Goal: Information Seeking & Learning: Learn about a topic

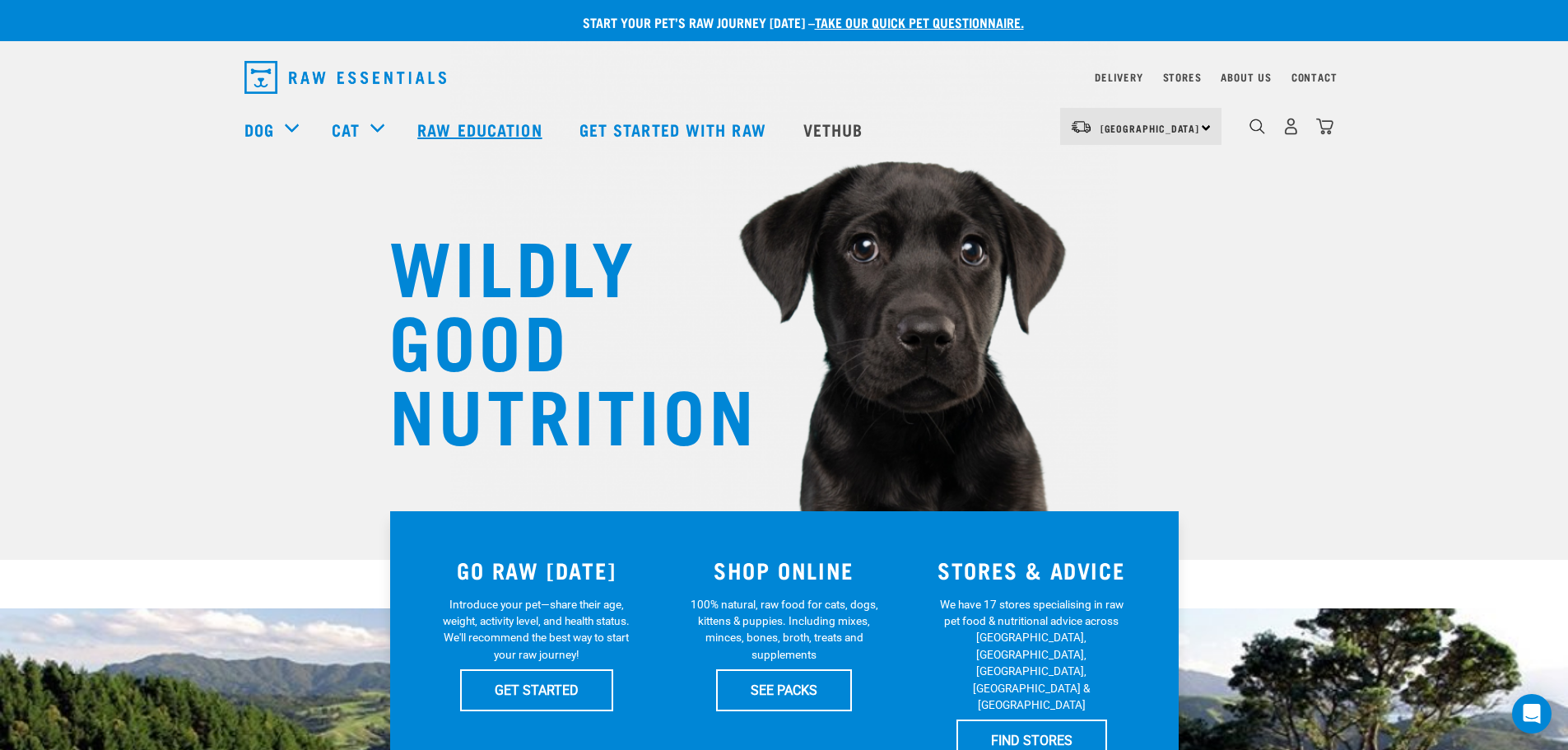
click at [472, 134] on link "Raw Education" at bounding box center [481, 130] width 161 height 66
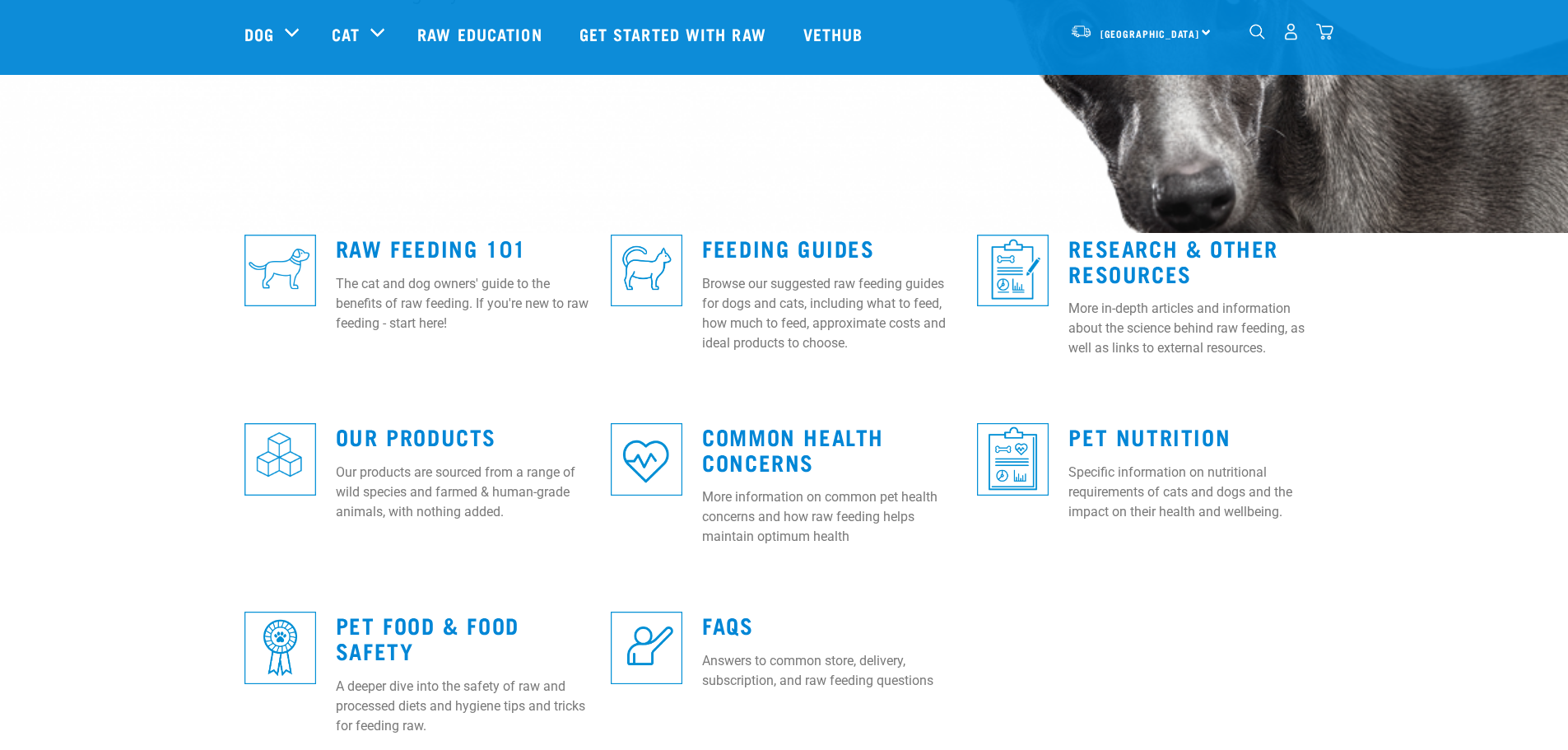
scroll to position [329, 0]
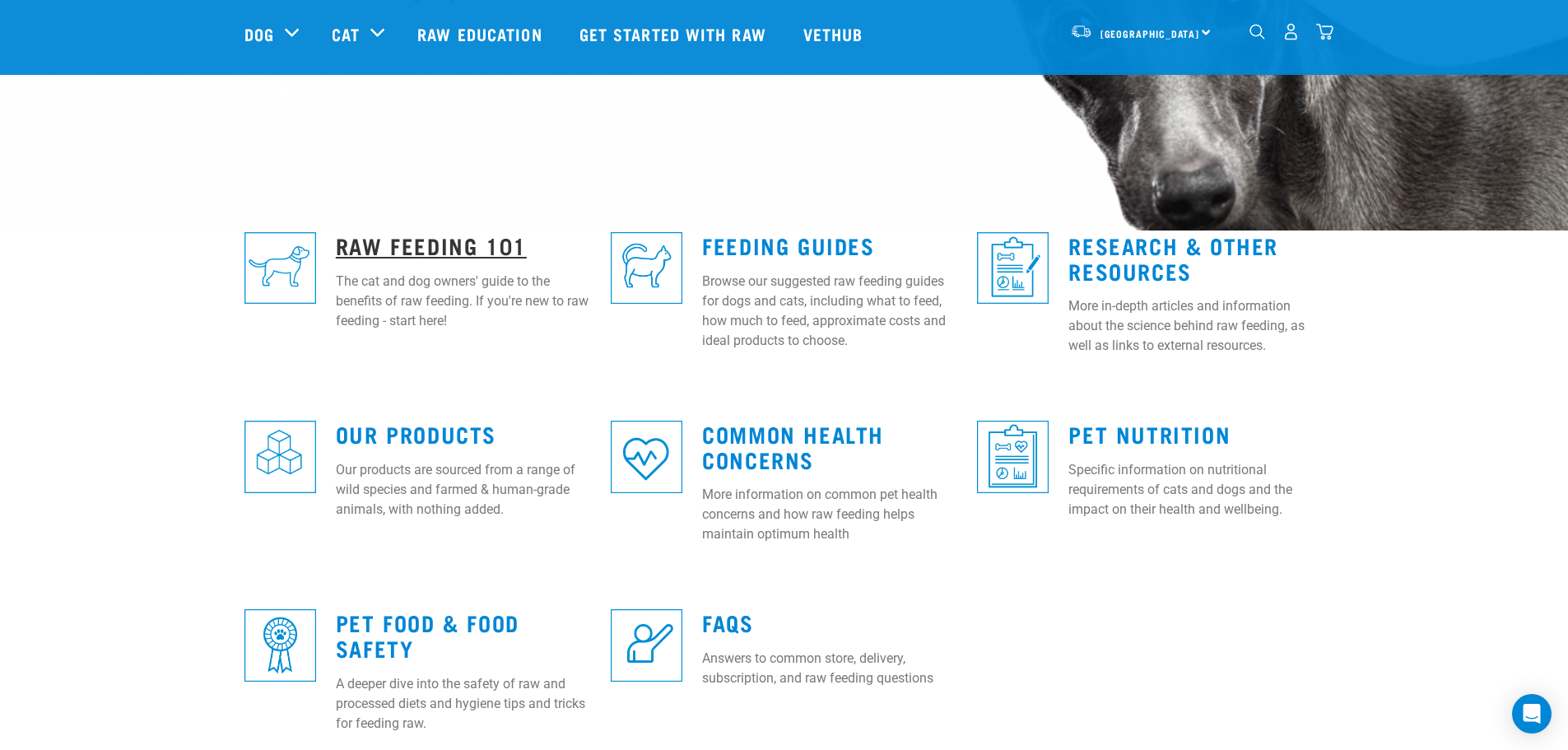
click at [411, 247] on link "Raw Feeding 101" at bounding box center [432, 245] width 191 height 13
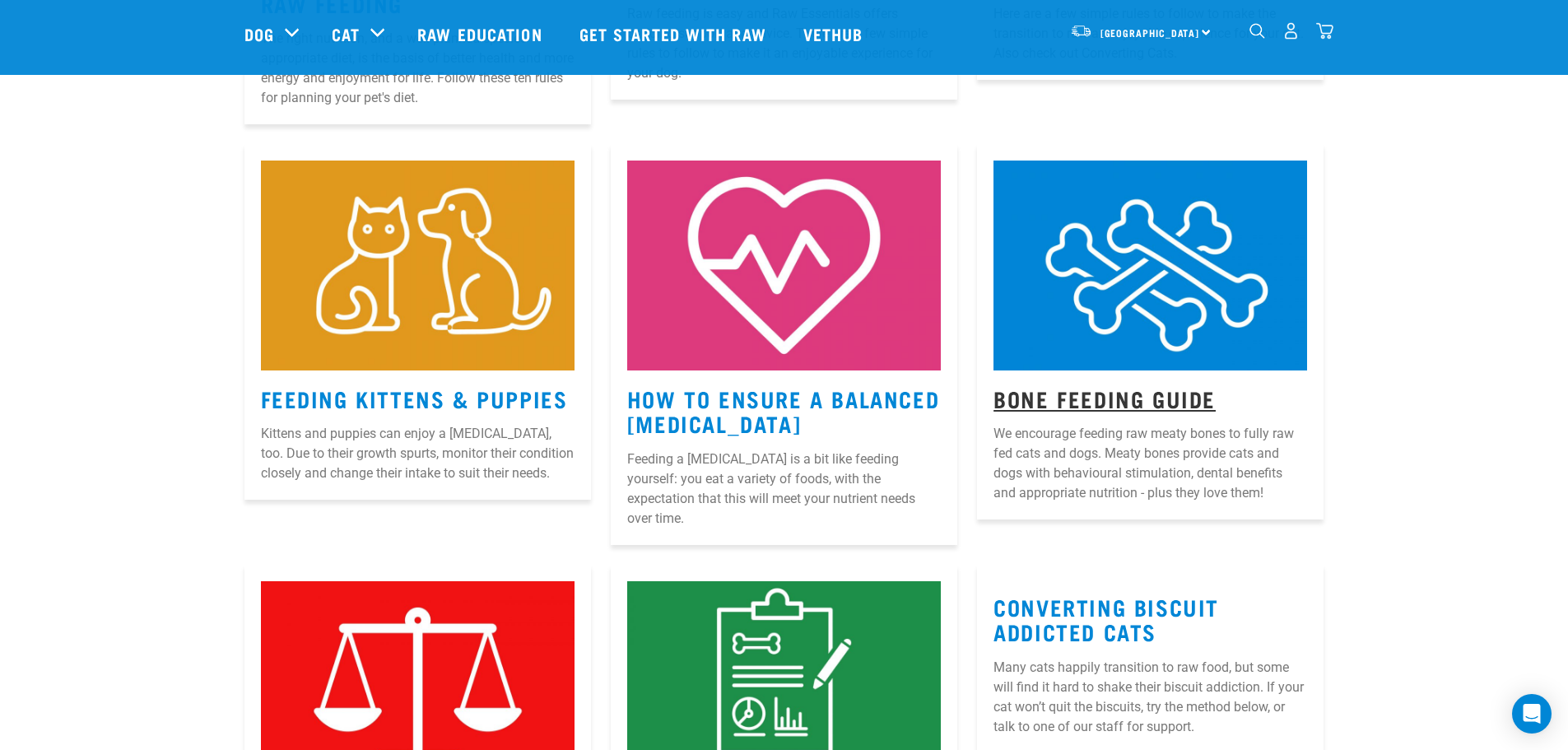
scroll to position [1070, 0]
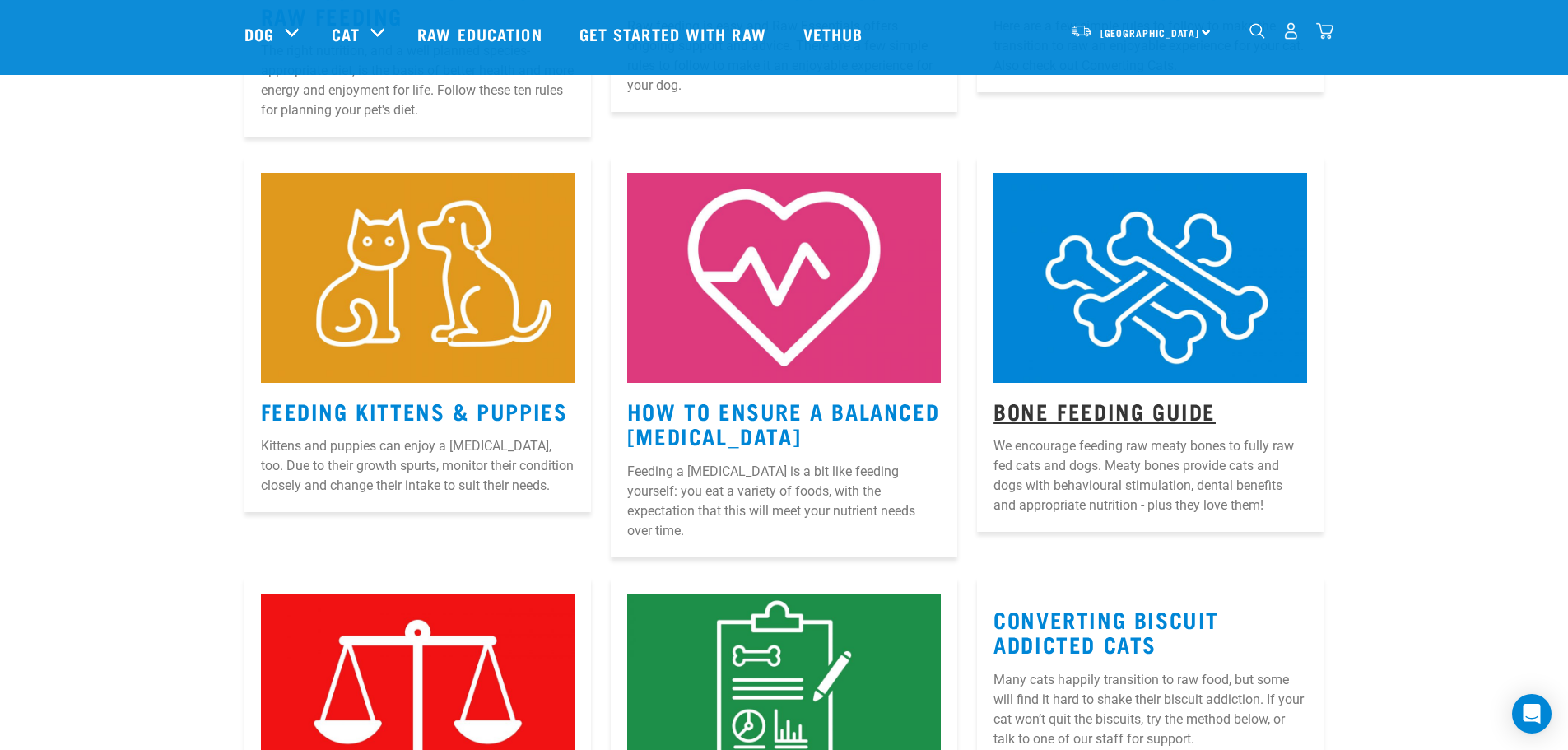
click at [1096, 417] on link "Bone Feeding Guide" at bounding box center [1104, 410] width 223 height 13
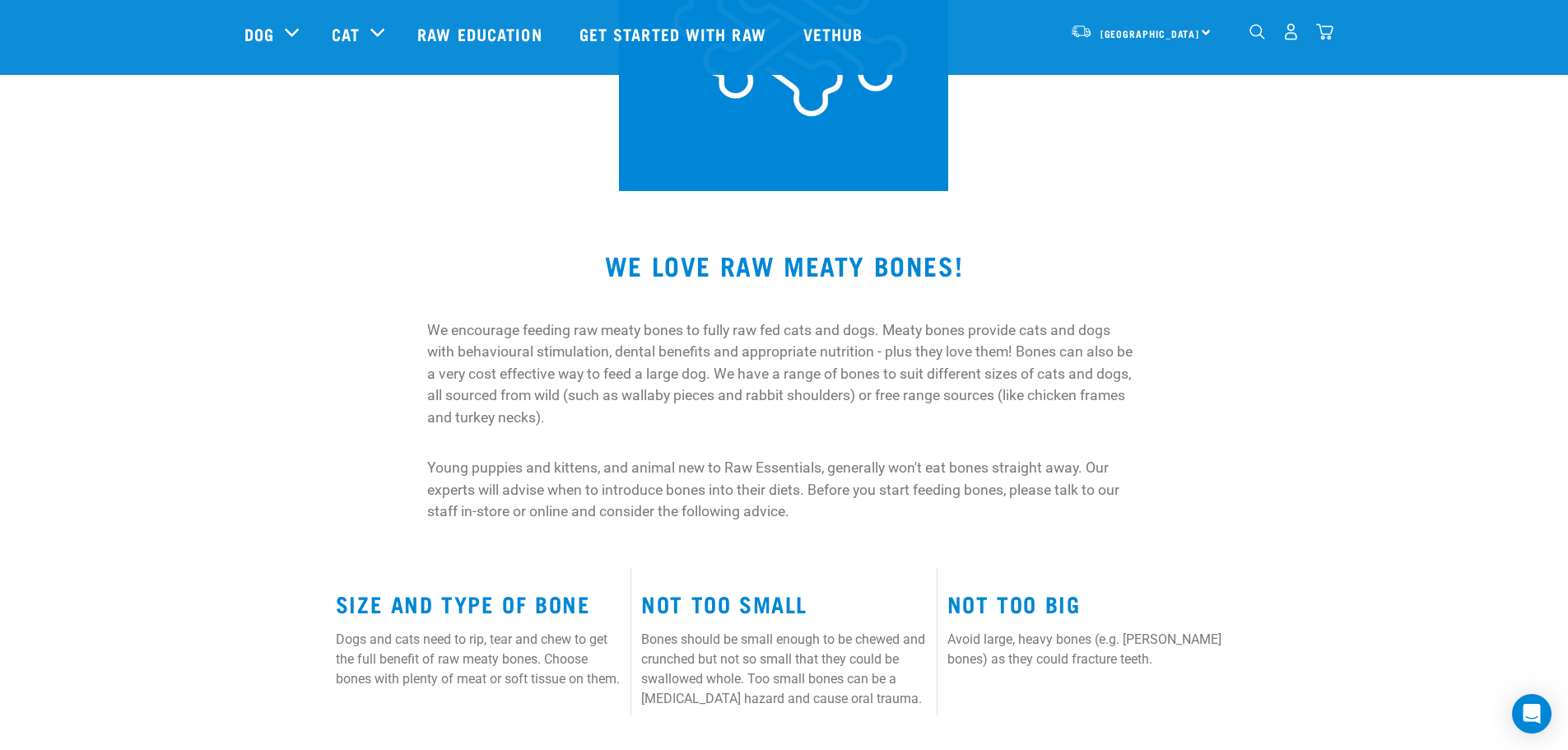
scroll to position [329, 0]
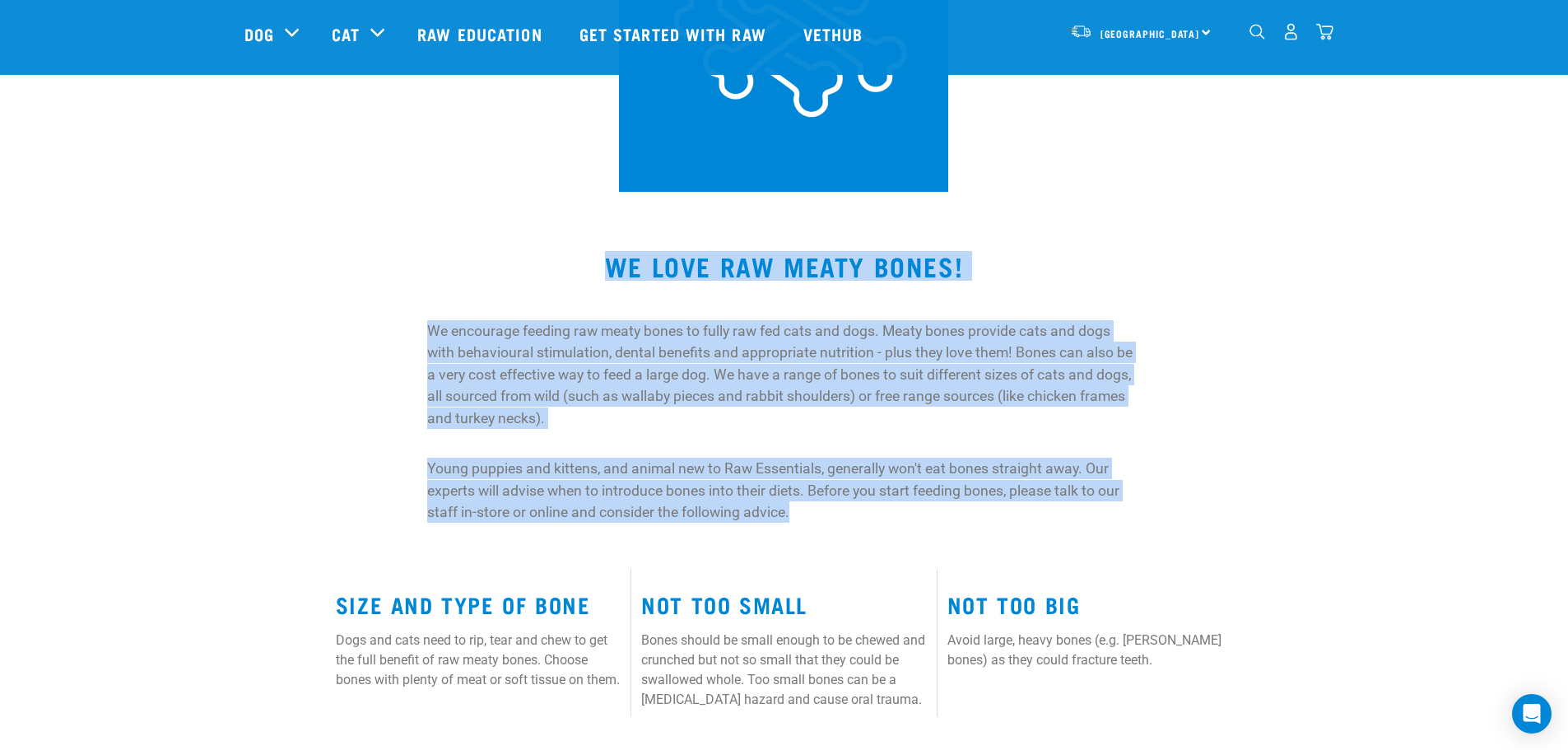
drag, startPoint x: 602, startPoint y: 263, endPoint x: 814, endPoint y: 518, distance: 331.6
click at [814, 518] on div "WE LOVE RAW MEATY BONES! We encourage feeding raw meaty bones to fully raw fed …" at bounding box center [785, 393] width 1107 height 285
copy div "WE LOVE RAW MEATY BONES! We encourage feeding raw meaty bones to fully raw fed …"
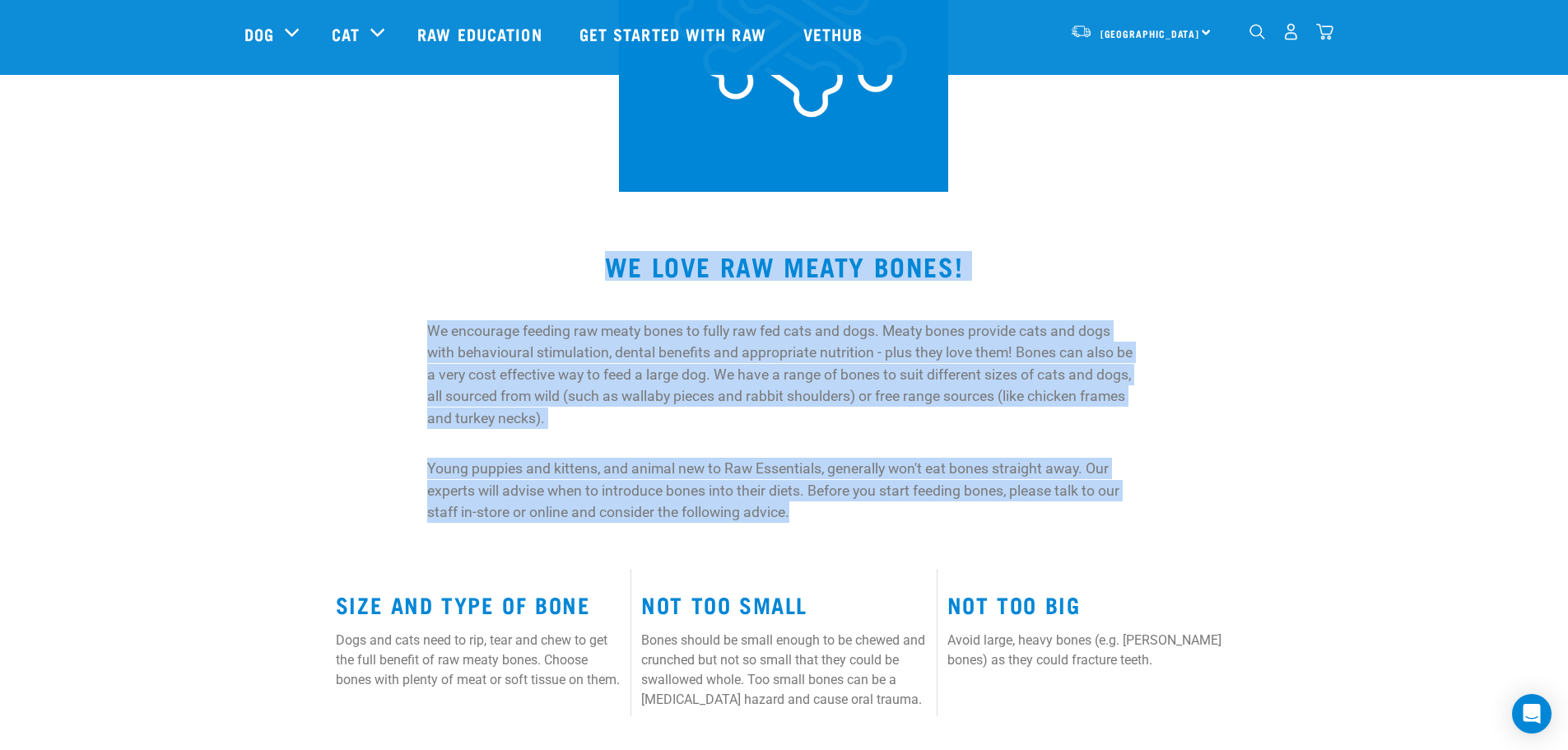
click at [1221, 355] on div "We encourage feeding raw meaty bones to fully raw fed cats and dogs. Meaty bone…" at bounding box center [784, 423] width 1100 height 225
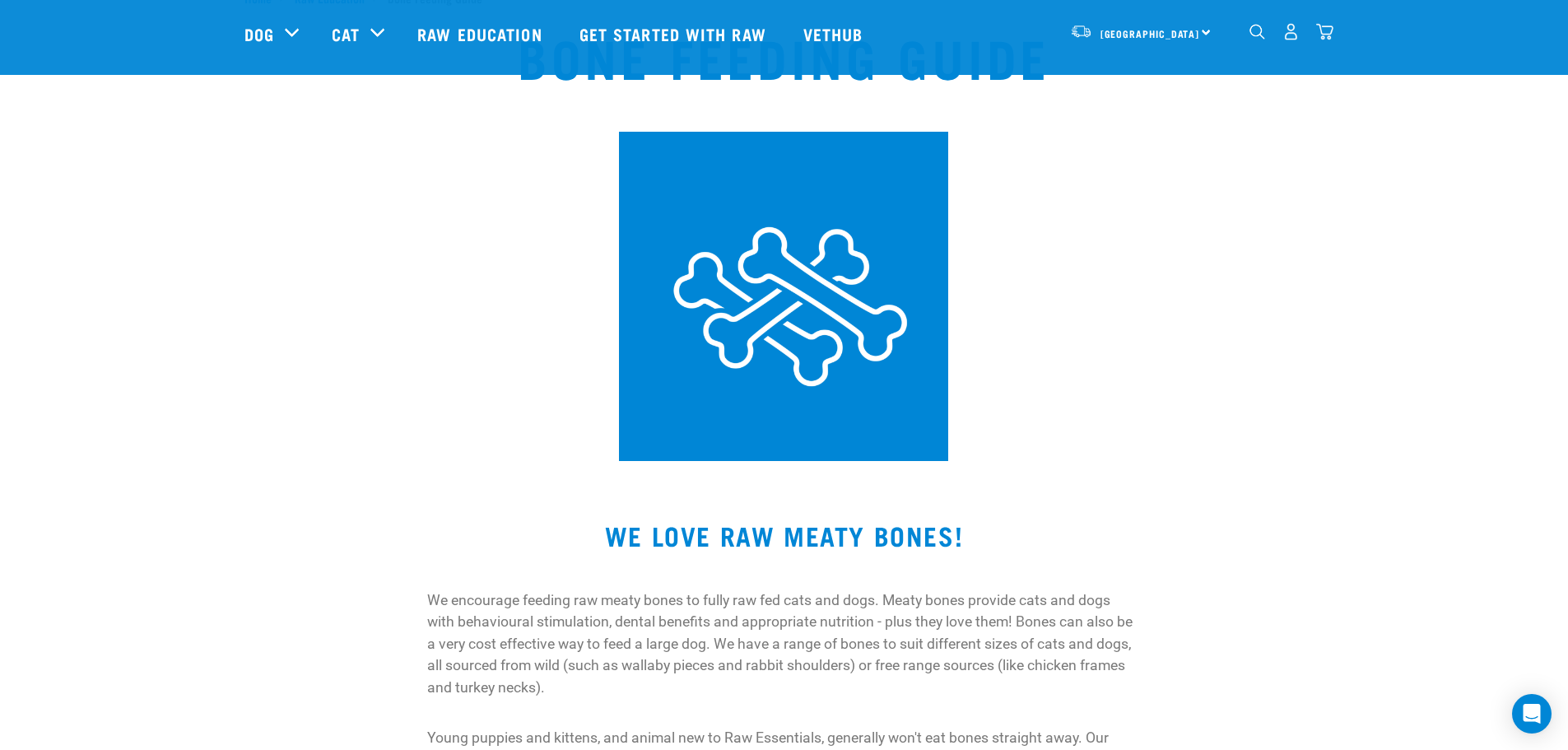
scroll to position [0, 0]
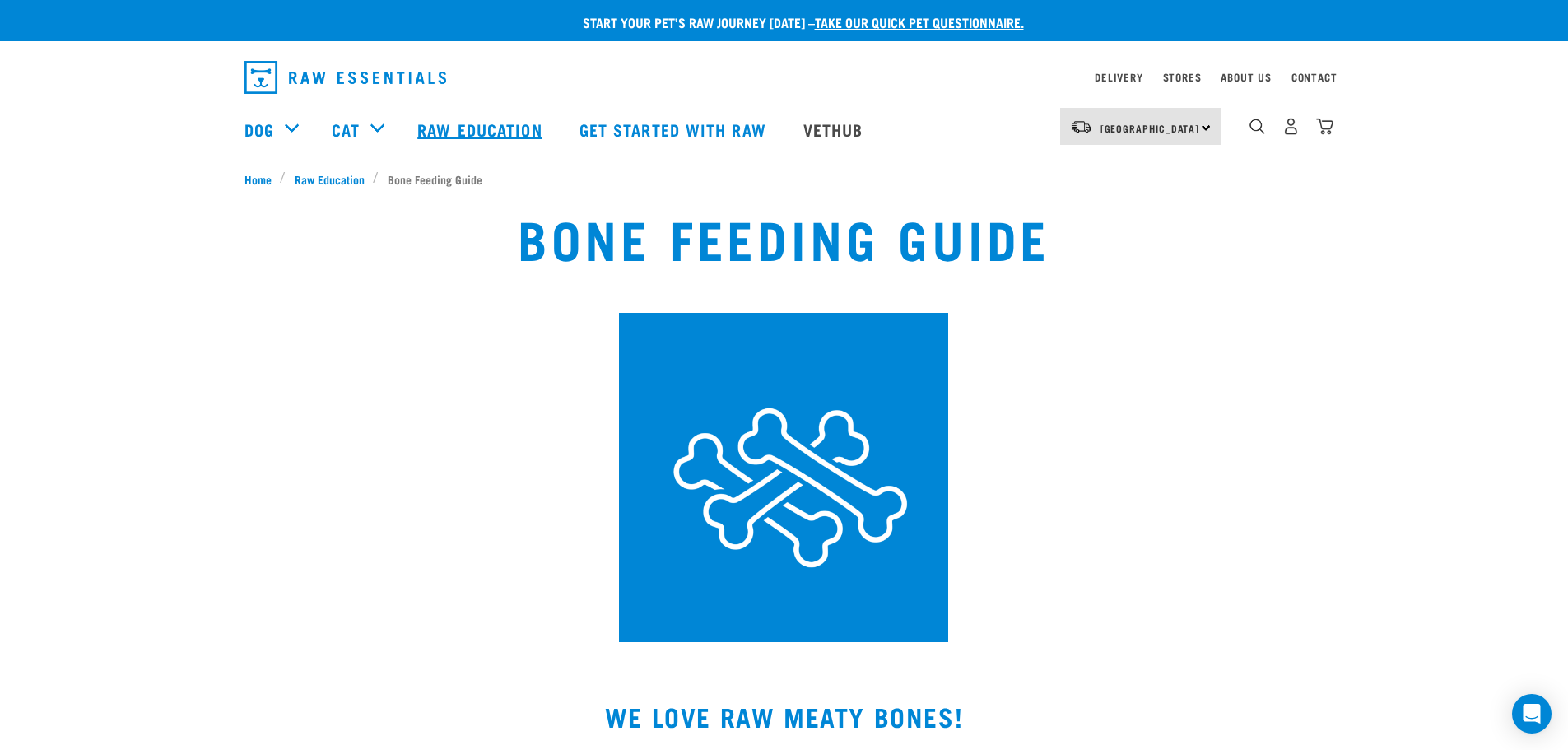
click at [492, 122] on link "Raw Education" at bounding box center [481, 130] width 161 height 66
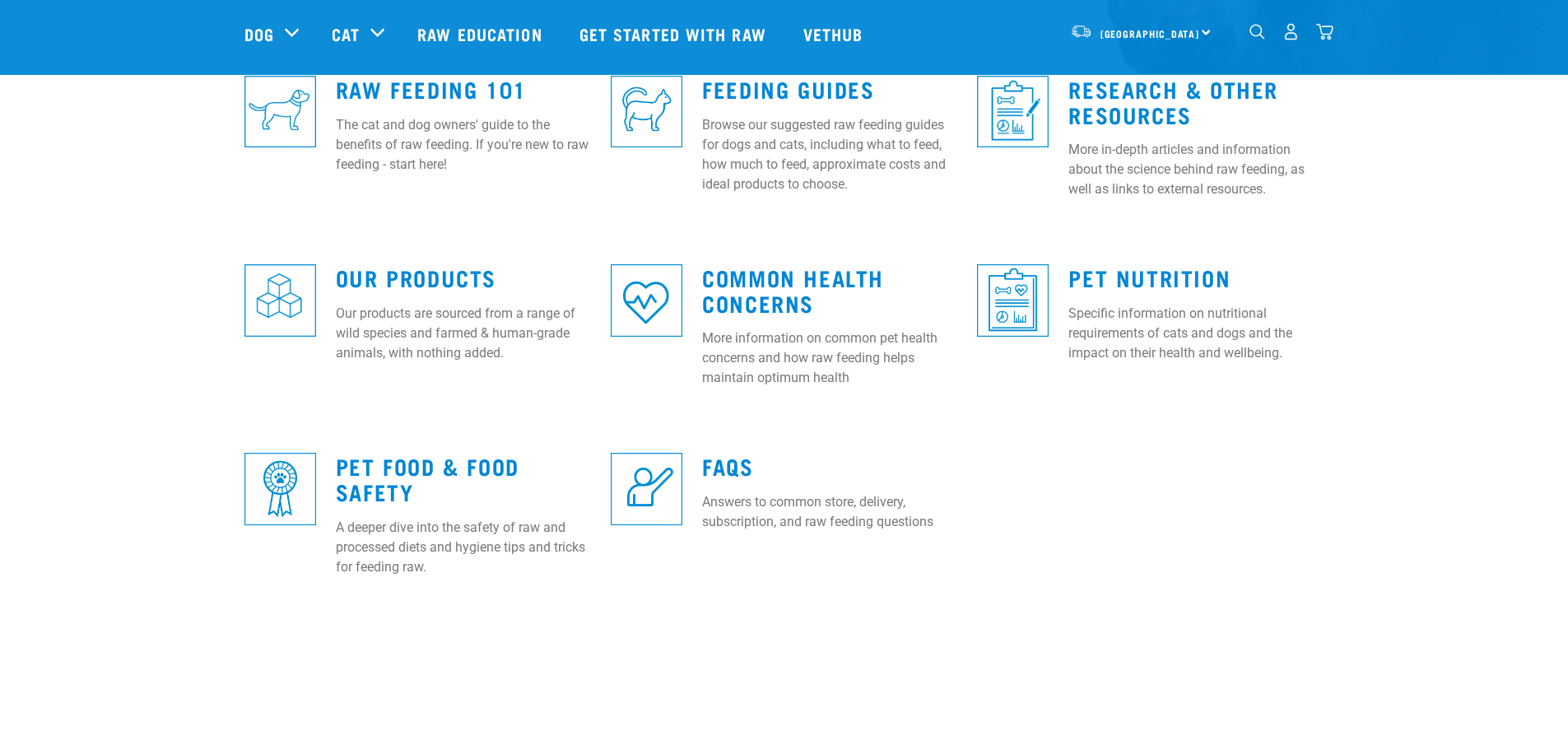
scroll to position [493, 0]
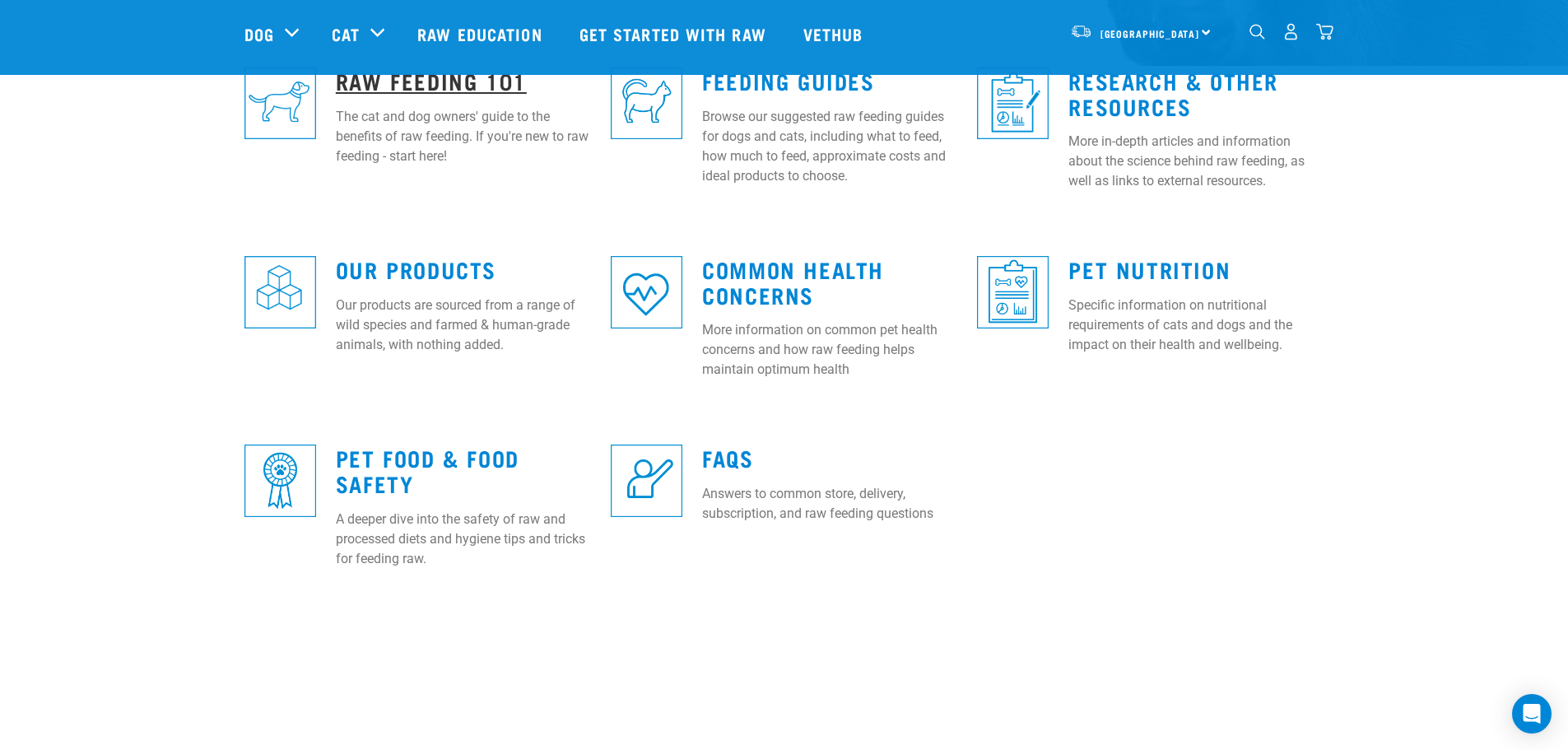
click at [409, 87] on link "Raw Feeding 101" at bounding box center [432, 80] width 191 height 13
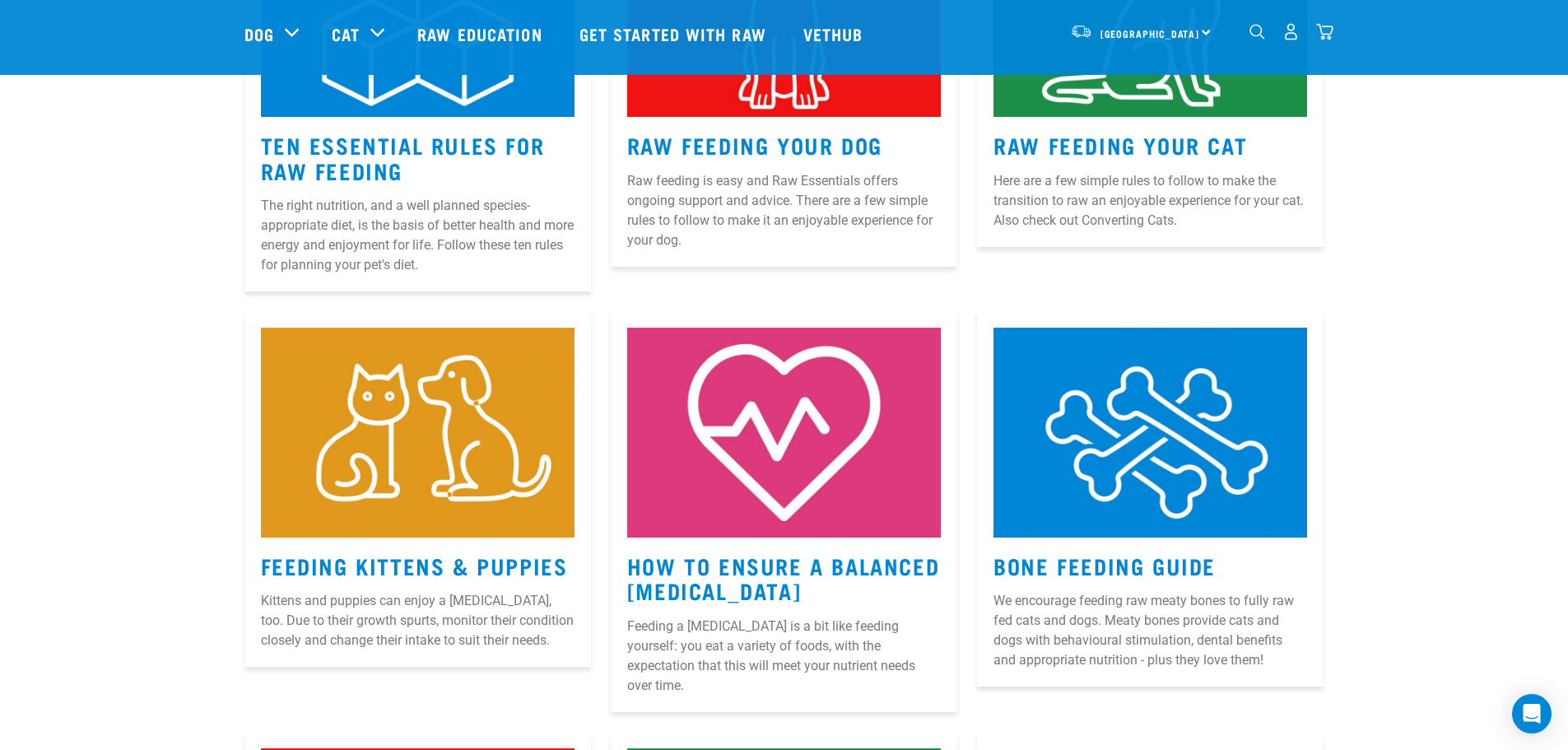
scroll to position [1070, 0]
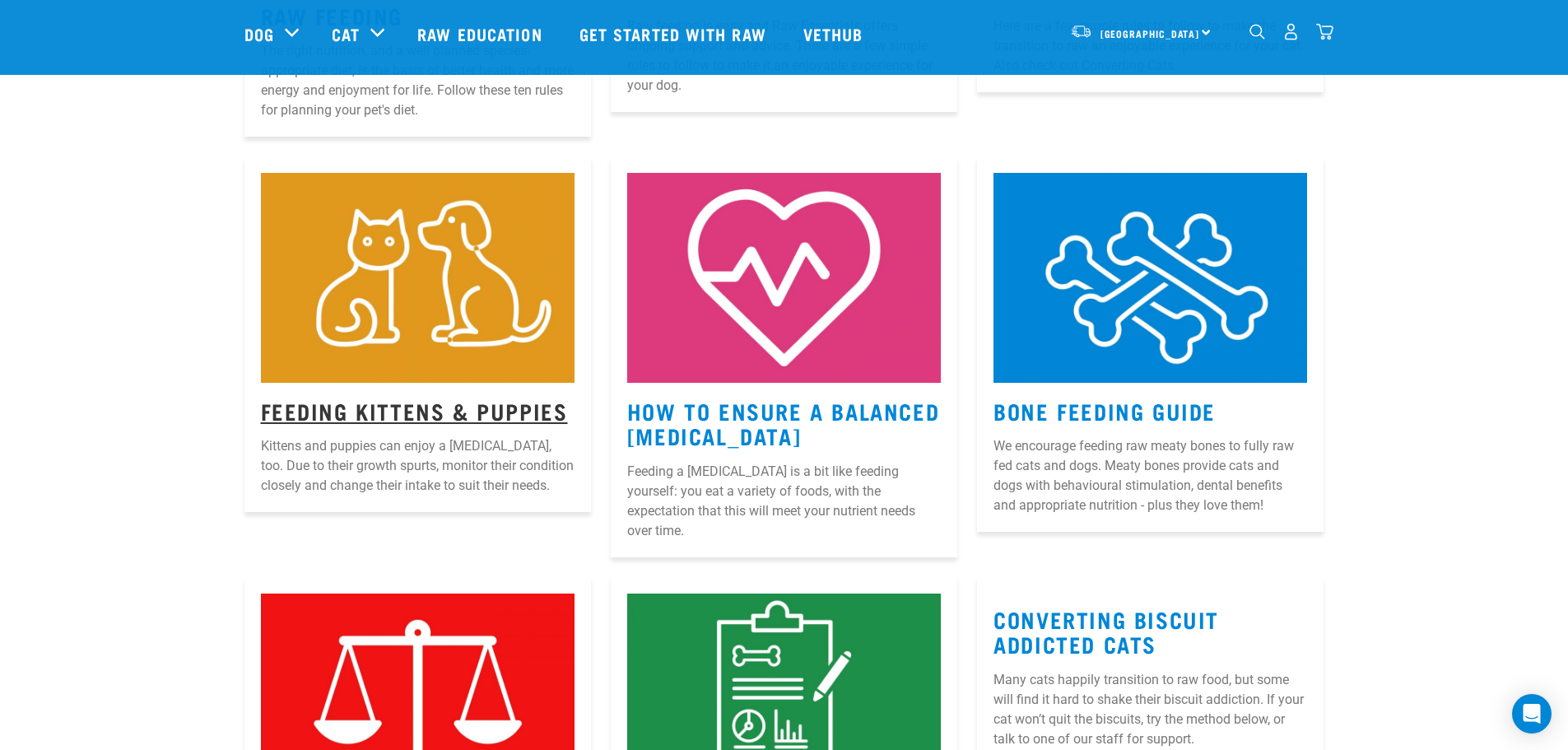
click at [461, 407] on link "Feeding Kittens & Puppies" at bounding box center [414, 410] width 307 height 13
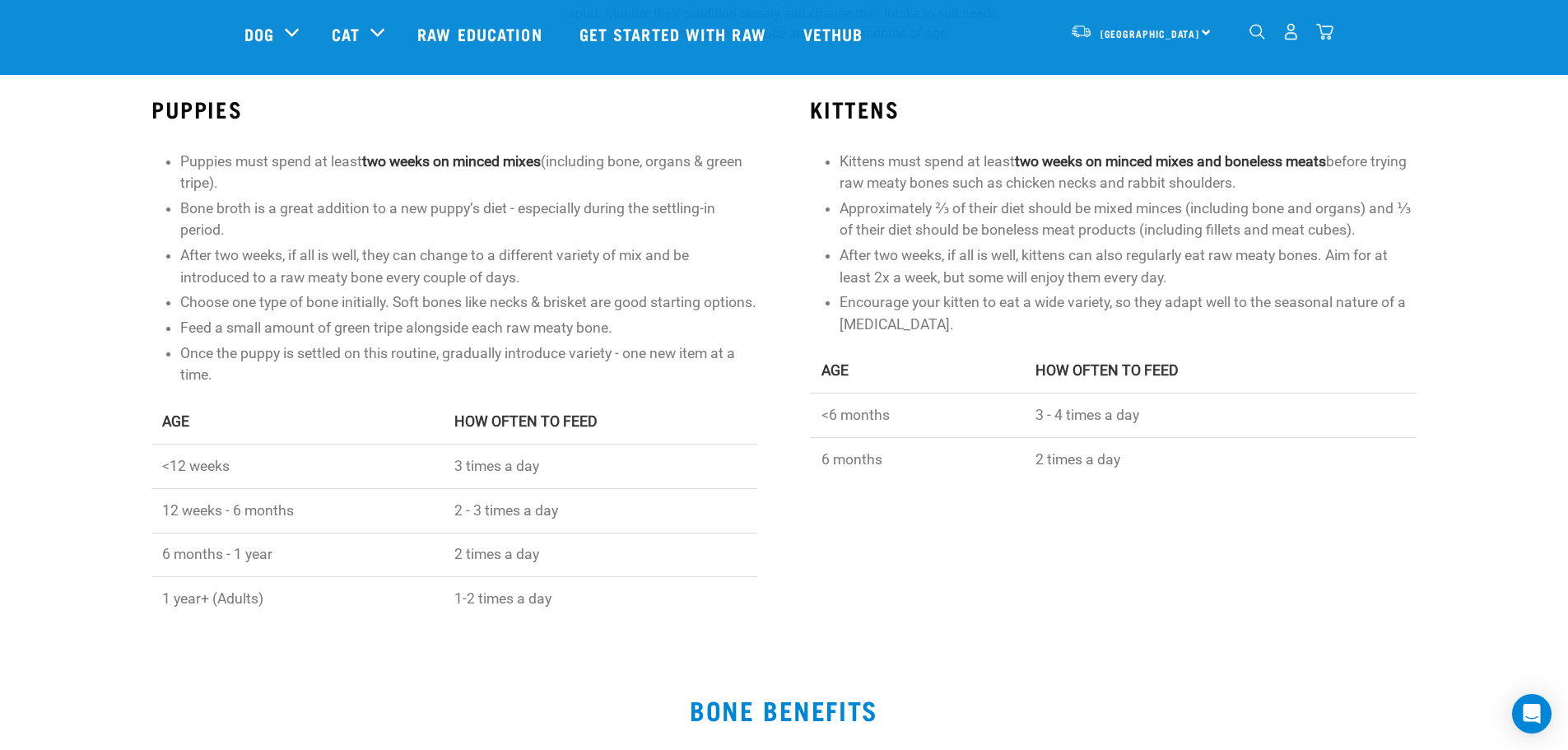
scroll to position [741, 0]
